Goal: Check status: Check status

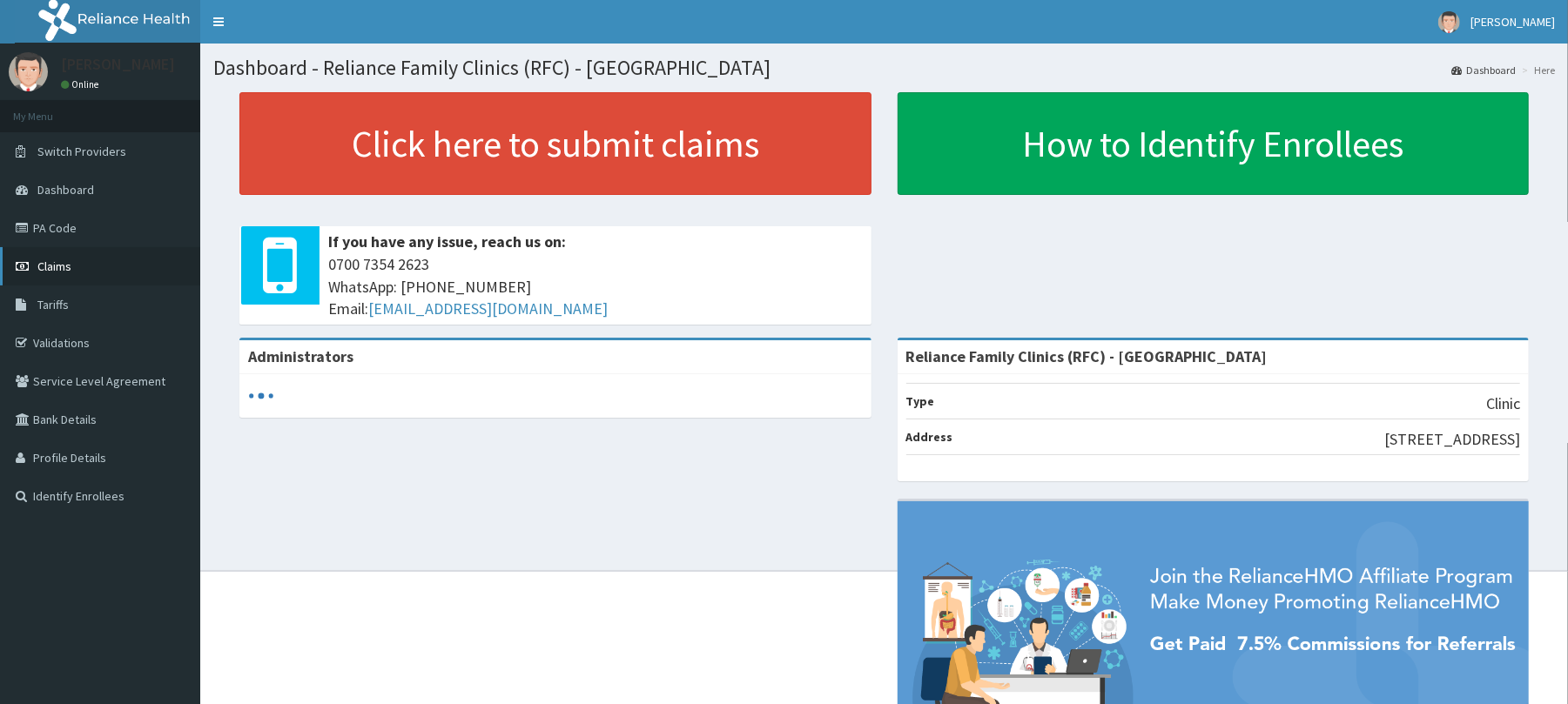
click at [50, 265] on span "Claims" at bounding box center [55, 266] width 34 height 15
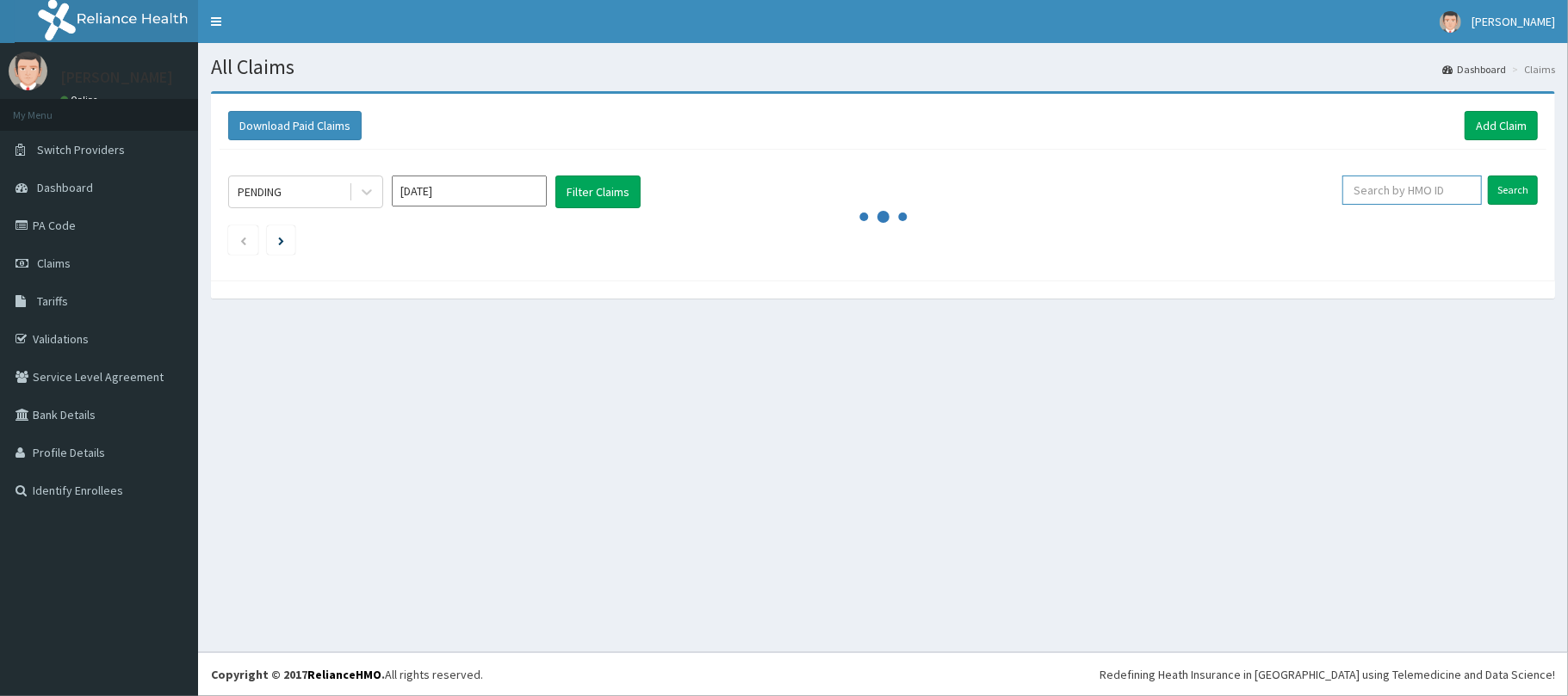
click at [1417, 184] on input "text" at bounding box center [1412, 190] width 139 height 29
paste input "SSV/10018/A"
type input "SSV/10018/A"
click at [1498, 198] on input "Search" at bounding box center [1513, 190] width 50 height 29
